Goal: Information Seeking & Learning: Learn about a topic

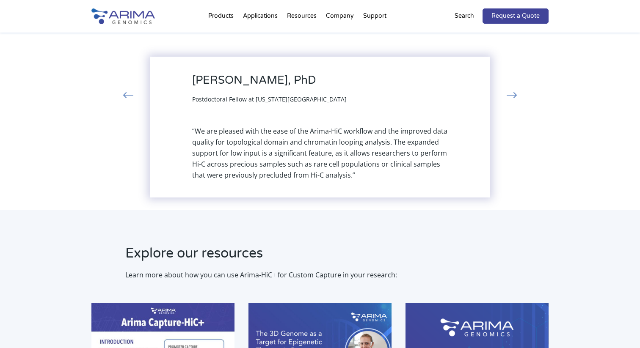
scroll to position [1131, 0]
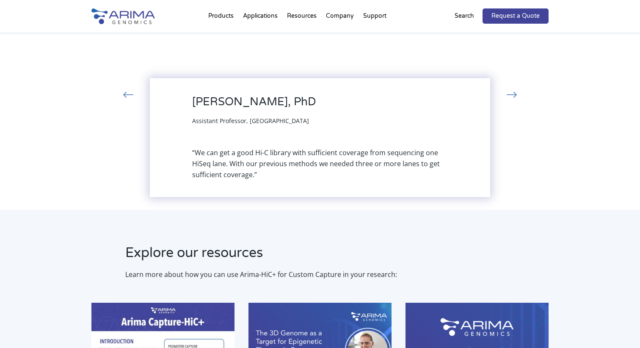
click at [130, 88] on button "‹" at bounding box center [128, 95] width 19 height 15
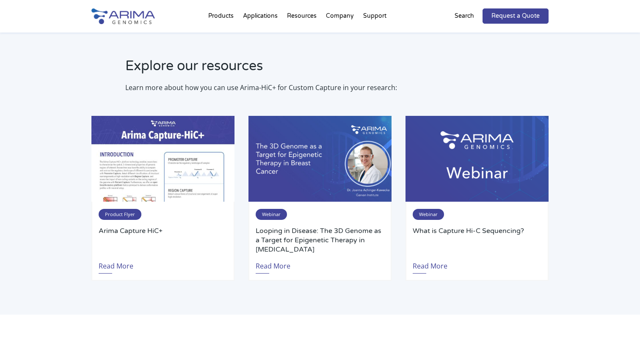
scroll to position [1331, 0]
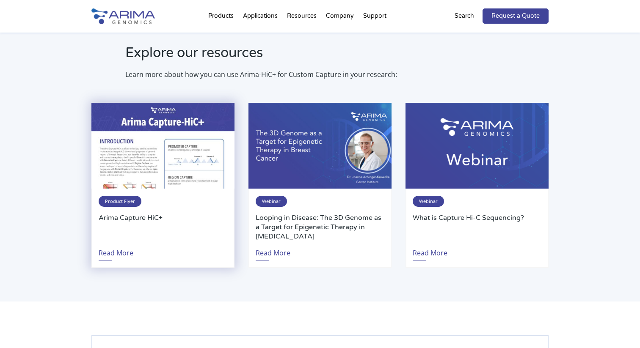
click at [186, 140] on img at bounding box center [162, 146] width 143 height 86
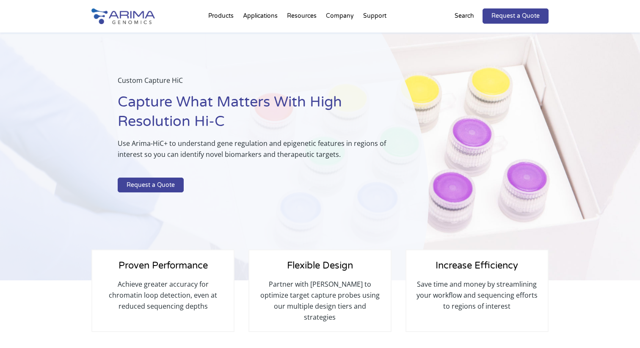
scroll to position [20, 0]
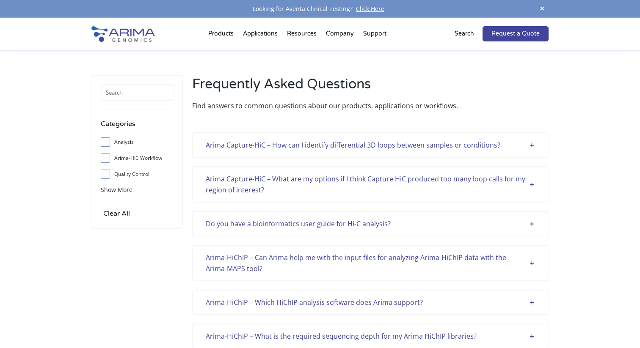
click at [523, 145] on div "Arima Capture-HiC – How can I identify differential 3D loops between samples or…" at bounding box center [370, 145] width 329 height 11
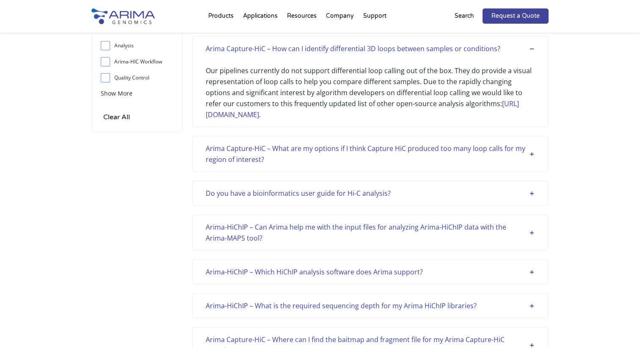
scroll to position [102, 0]
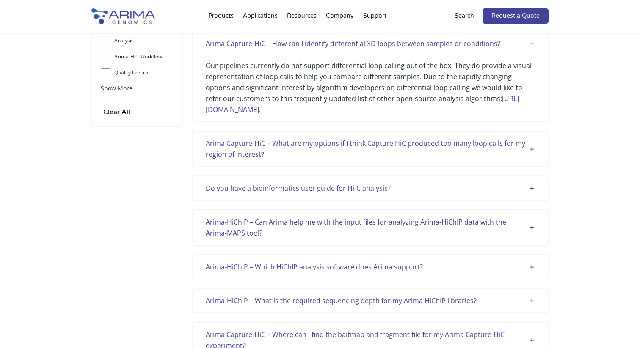
click at [444, 157] on div "Arima Capture-HiC – What are my options if I think Capture HiC produced too man…" at bounding box center [370, 149] width 329 height 22
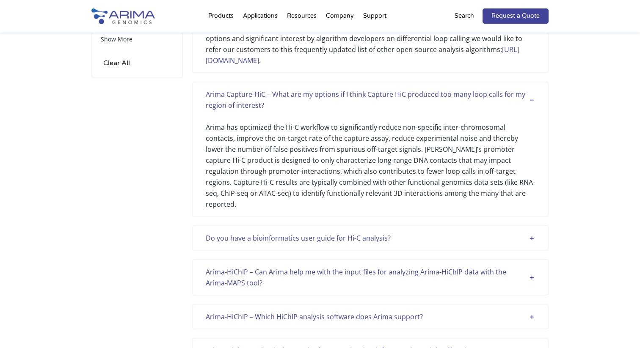
scroll to position [213, 0]
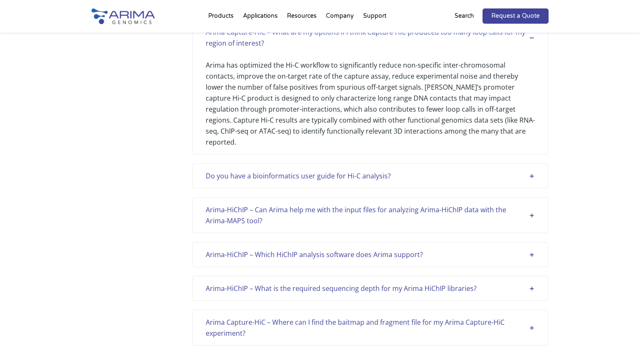
click at [430, 171] on div "Do you have a bioinformatics user guide for Hi-C analysis?" at bounding box center [370, 176] width 329 height 11
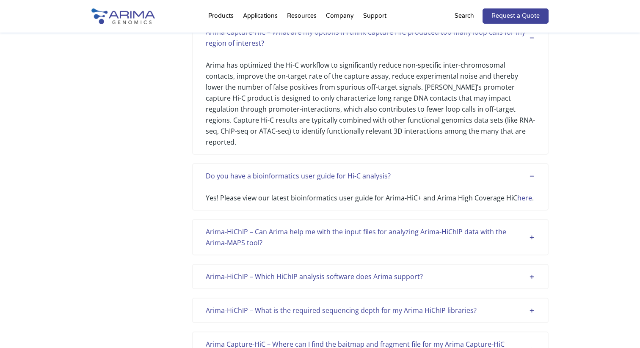
click at [520, 193] on link "here" at bounding box center [524, 197] width 15 height 9
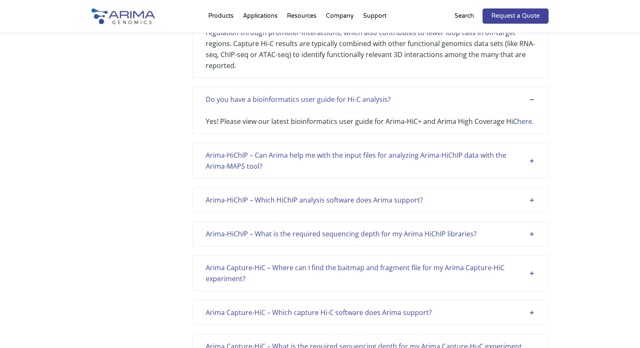
scroll to position [291, 0]
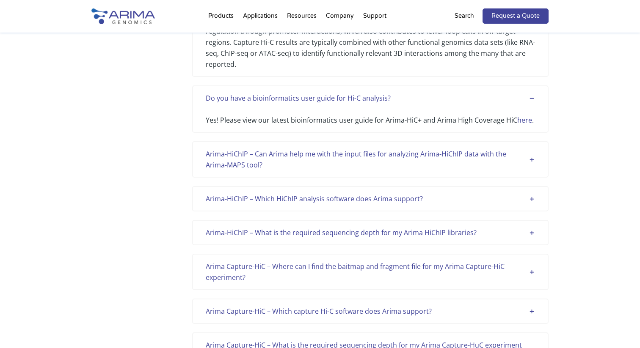
click at [404, 265] on div "Arima Capture-HiC – Where can I find the baitmap and fragment file for my Arima…" at bounding box center [370, 272] width 329 height 22
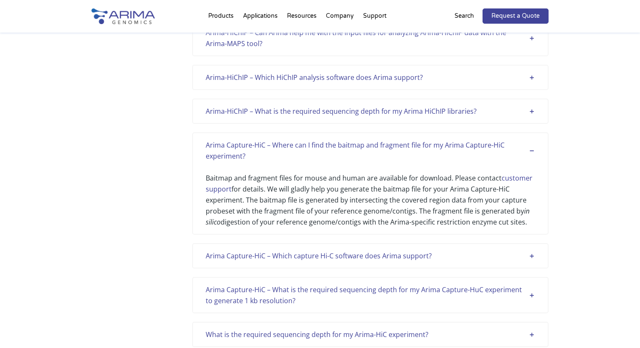
scroll to position [414, 0]
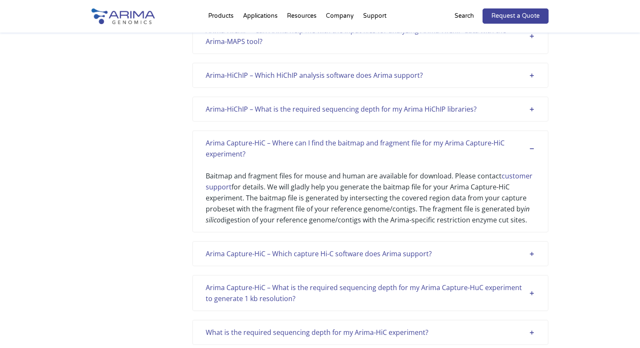
click at [412, 251] on div "Arima Capture-HiC – Which capture Hi-C software does Arima support? We tested H…" at bounding box center [370, 253] width 356 height 25
click at [431, 248] on div "Arima Capture-HiC – Which capture Hi-C software does Arima support?" at bounding box center [370, 253] width 329 height 11
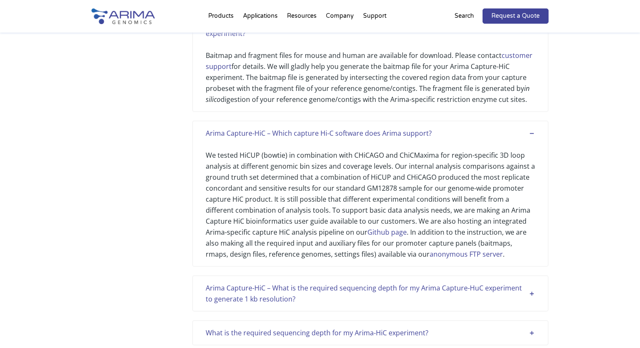
scroll to position [558, 0]
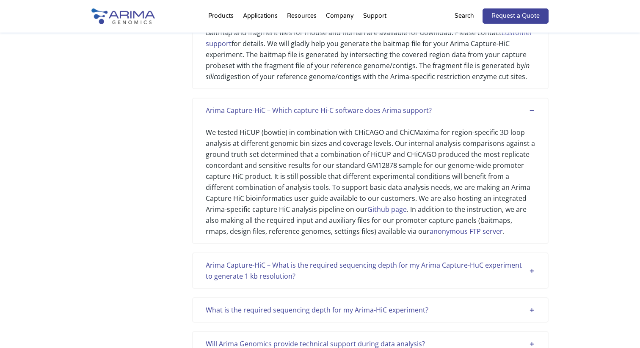
click at [375, 205] on link "Github page" at bounding box center [386, 209] width 39 height 9
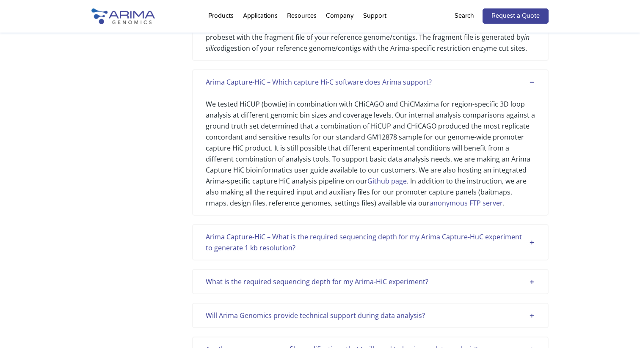
scroll to position [588, 0]
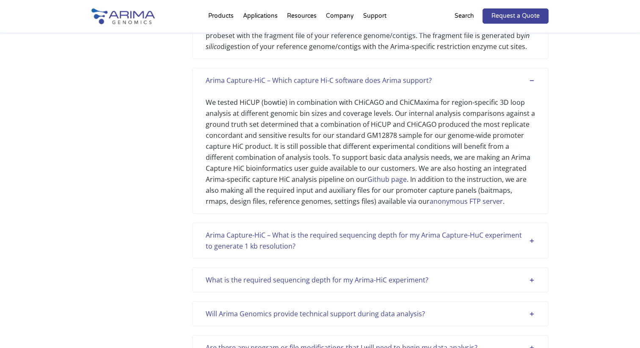
click at [495, 230] on div "Arima Capture-HiC – What is the required sequencing depth for my Arima Capture-…" at bounding box center [370, 241] width 329 height 22
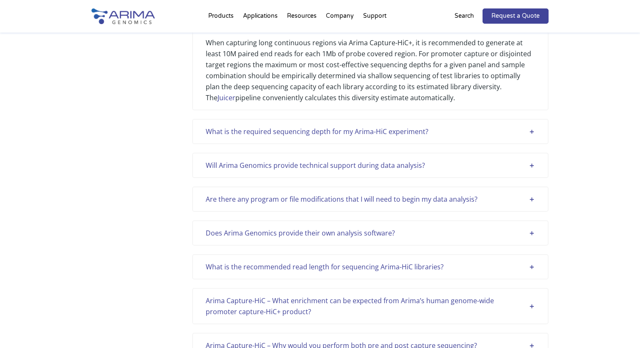
scroll to position [816, 0]
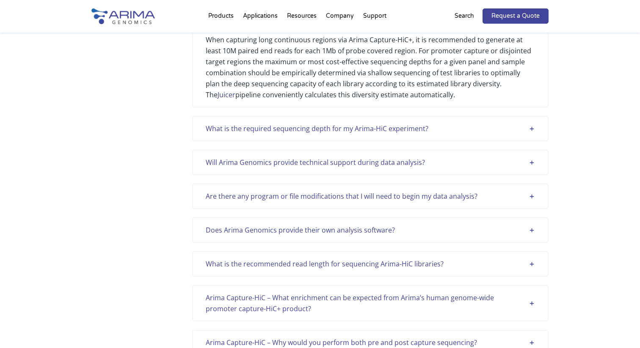
click at [505, 123] on div "What is the required sequencing depth for my Arima-HiC experiment?" at bounding box center [370, 128] width 329 height 11
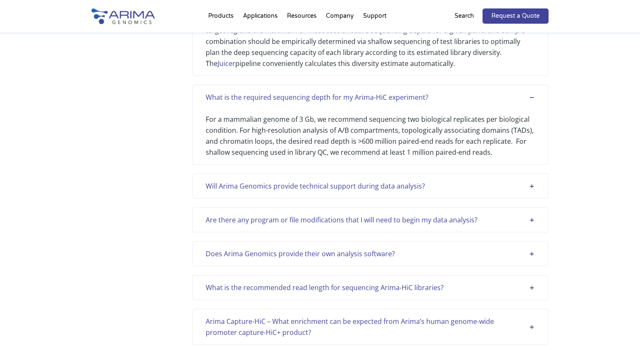
scroll to position [846, 0]
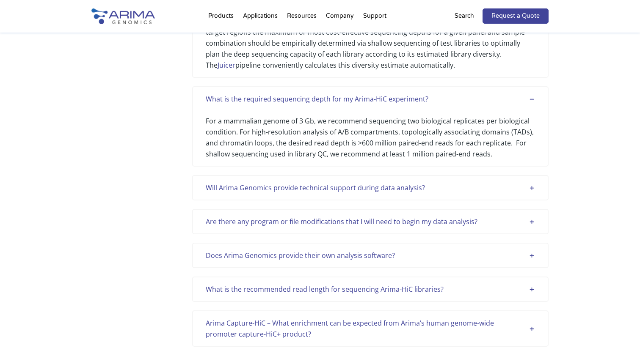
click at [401, 250] on div "Does Arima Genomics provide their own analysis software?" at bounding box center [370, 255] width 329 height 11
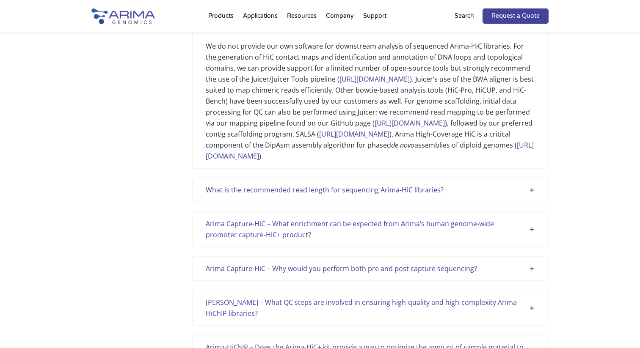
scroll to position [1078, 0]
click at [391, 273] on div "Arima Capture-HiC – Why would you perform both pre and post capture sequencing?" at bounding box center [370, 268] width 329 height 11
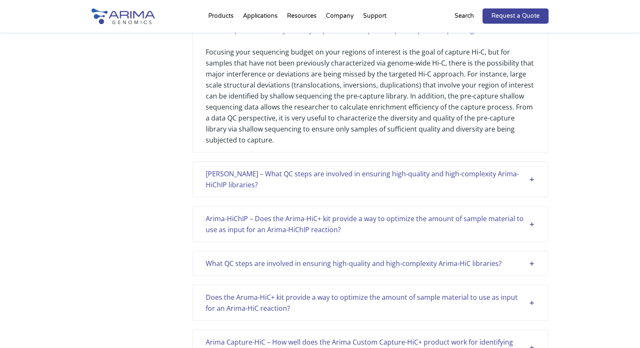
scroll to position [1347, 0]
